Goal: Book appointment/travel/reservation

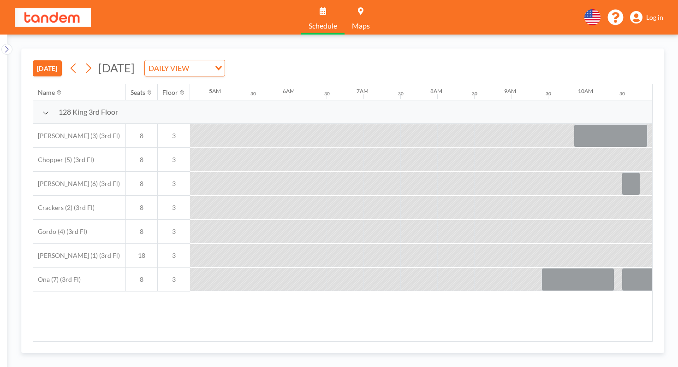
scroll to position [0, 490]
